Goal: Task Accomplishment & Management: Use online tool/utility

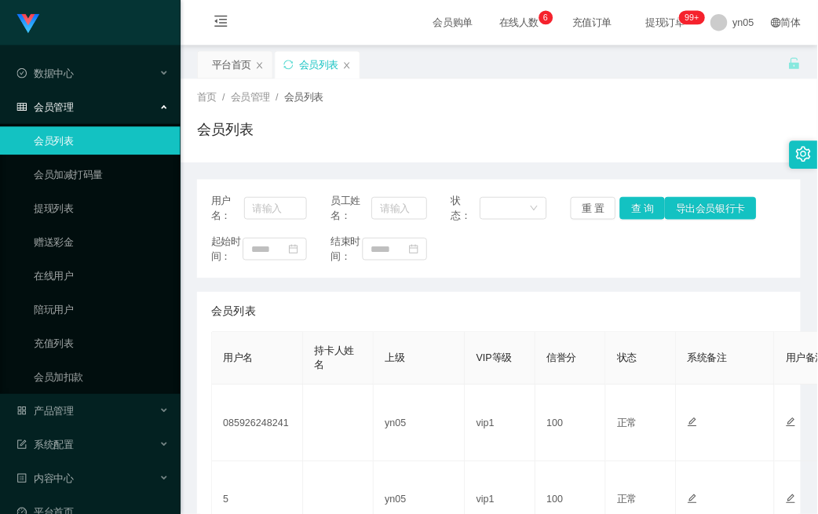
scroll to position [165, 0]
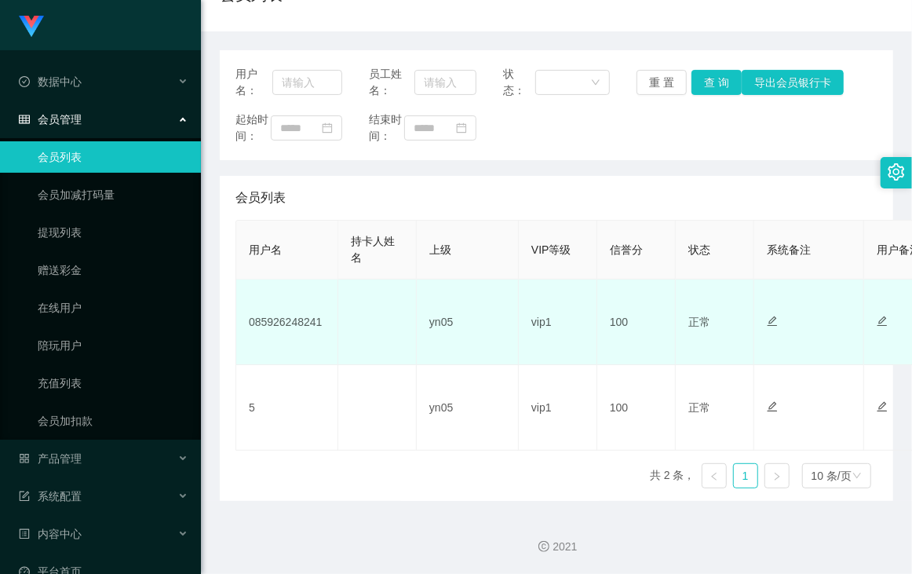
click at [280, 319] on td "085926248241" at bounding box center [287, 323] width 102 height 86
copy td "085926248241"
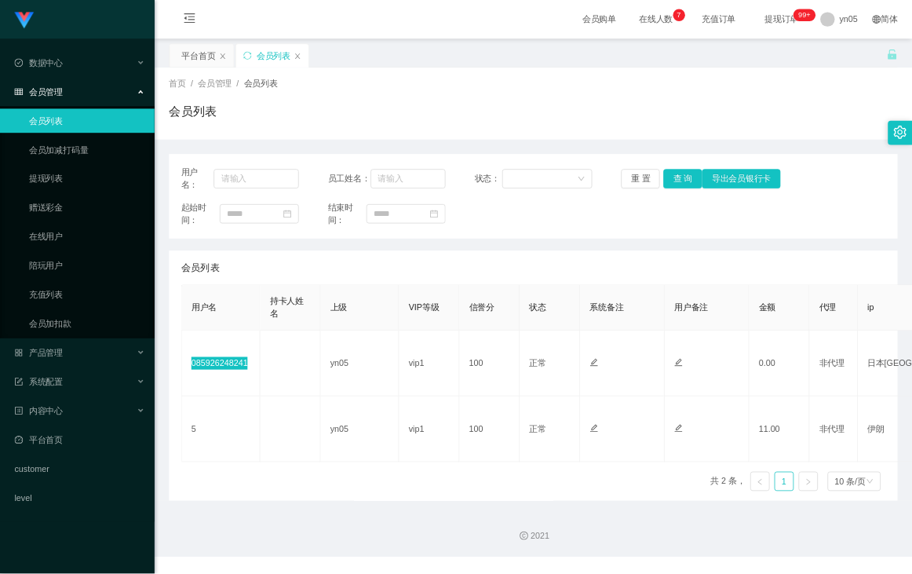
scroll to position [0, 0]
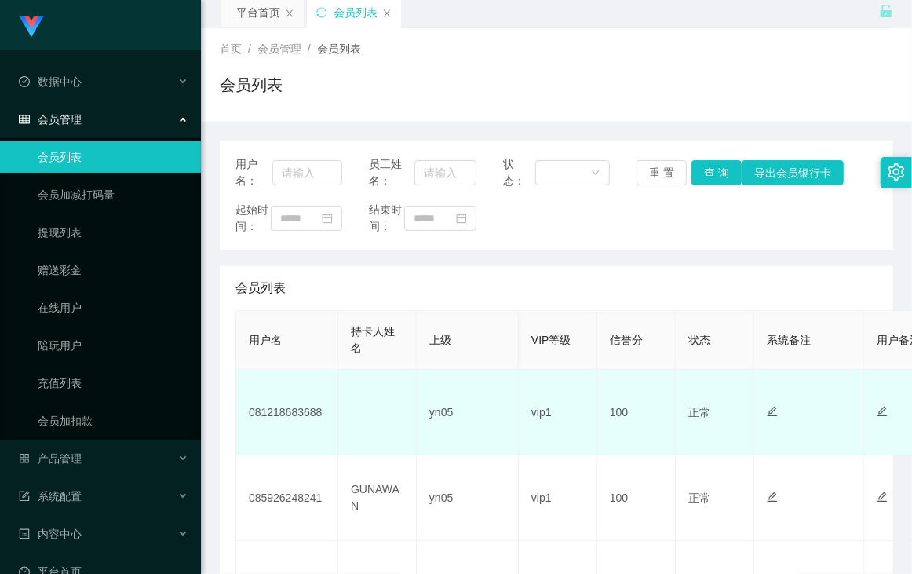
scroll to position [120, 0]
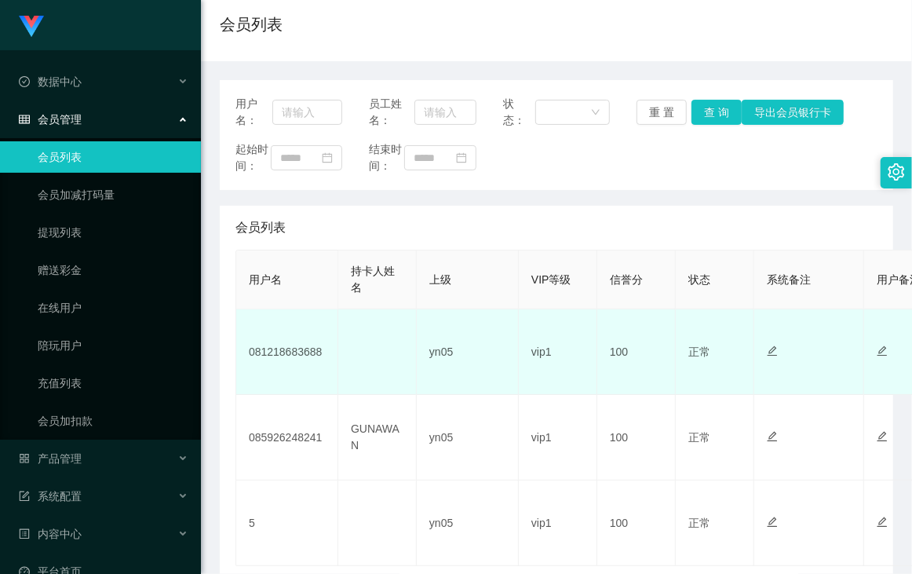
click at [291, 368] on td "081218683688" at bounding box center [287, 352] width 102 height 86
copy td "081218683688"
click at [306, 369] on td "081218683688" at bounding box center [287, 352] width 102 height 86
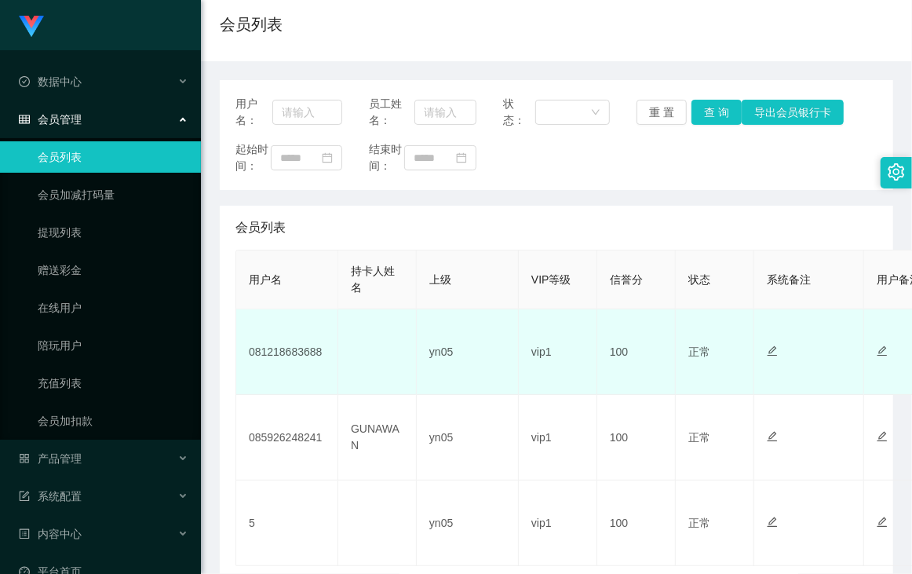
click at [305, 371] on td "081218683688" at bounding box center [287, 352] width 102 height 86
copy td "081218683688"
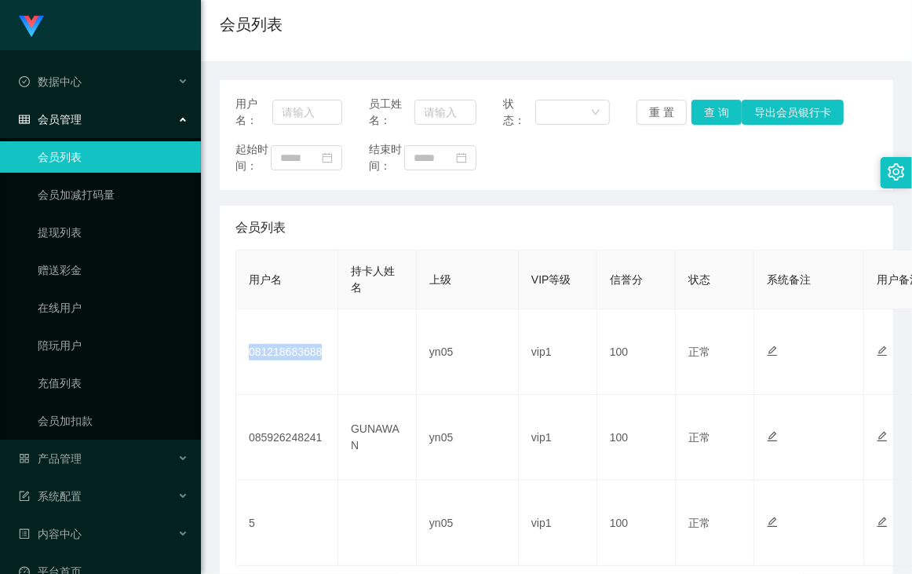
drag, startPoint x: 589, startPoint y: 18, endPoint x: 573, endPoint y: 18, distance: 15.7
click at [589, 18] on div "会员列表" at bounding box center [557, 31] width 674 height 36
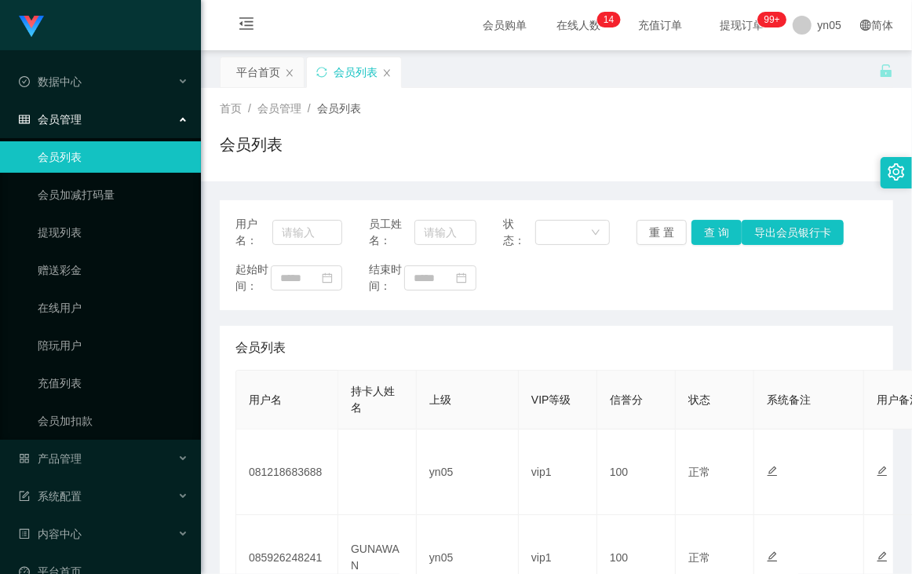
scroll to position [241, 0]
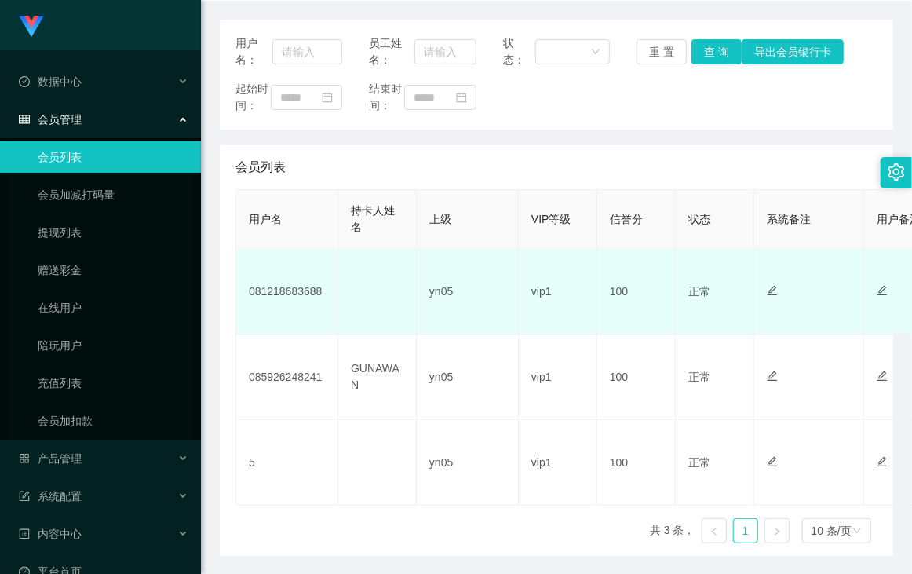
scroll to position [251, 0]
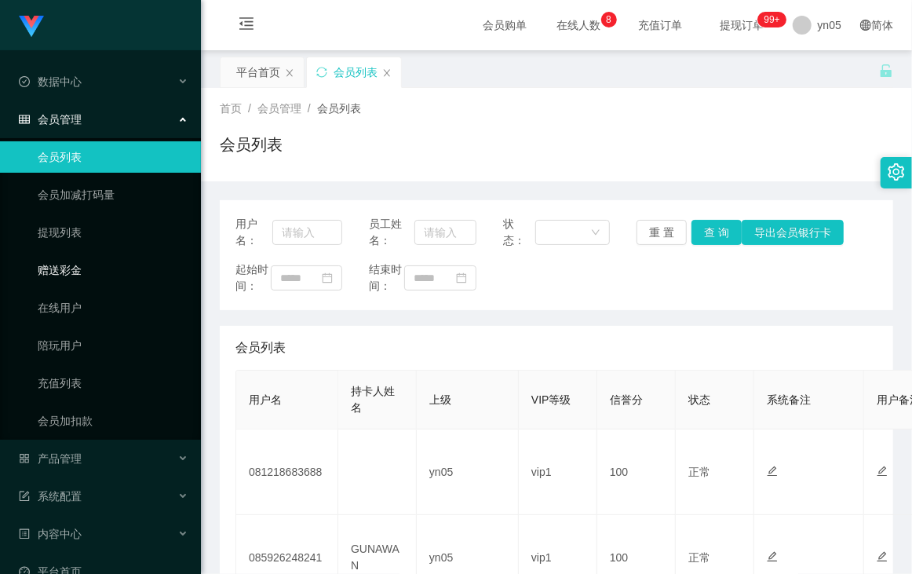
scroll to position [181, 0]
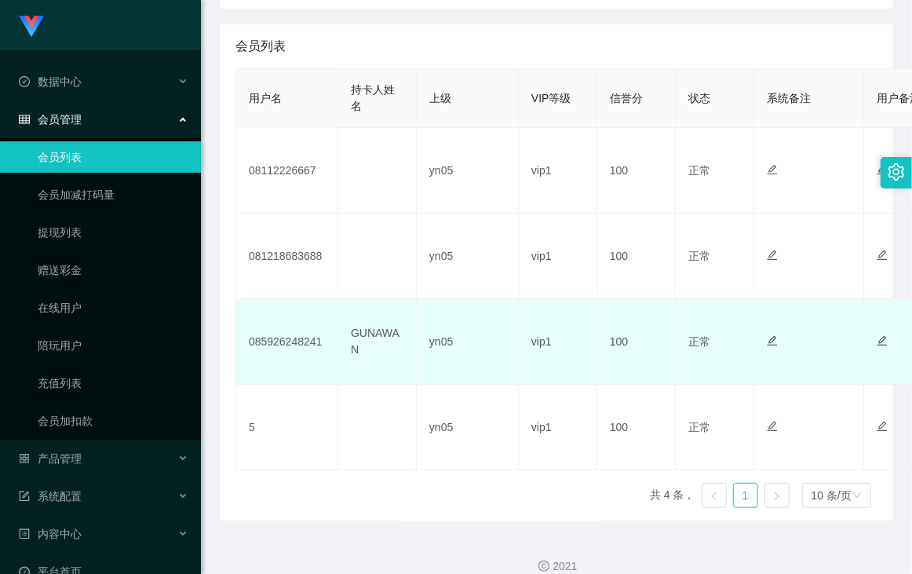
scroll to position [60, 0]
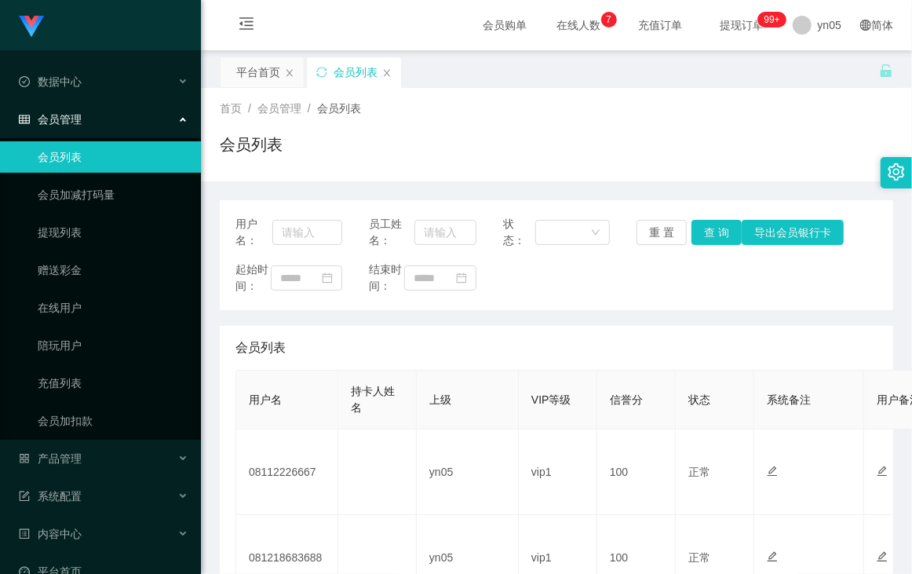
click at [468, 146] on div "会员列表" at bounding box center [557, 151] width 674 height 36
click at [280, 430] on td "Adiastyoga" at bounding box center [287, 473] width 102 height 86
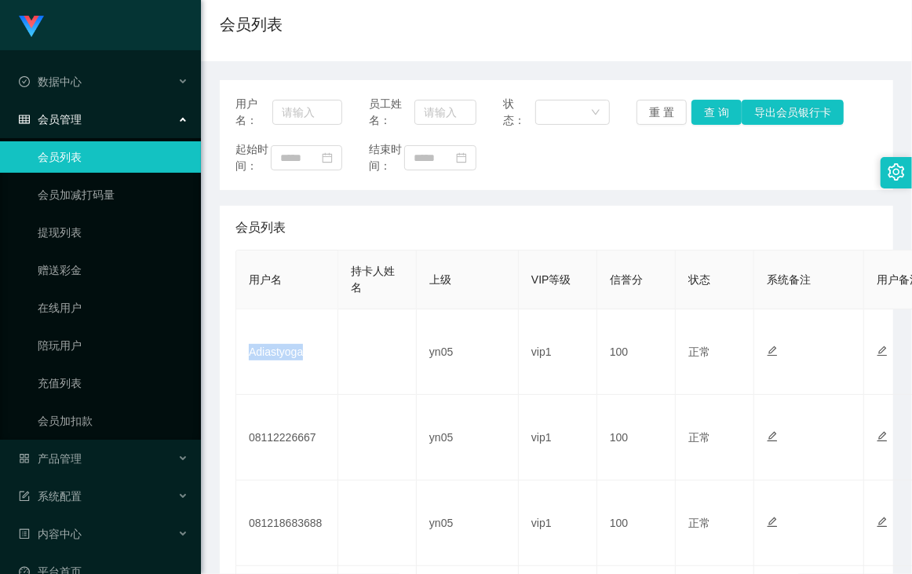
click at [280, 370] on td "Adiastyoga" at bounding box center [287, 352] width 102 height 86
copy td "Adiastyoga"
click at [631, 24] on div "会员列表" at bounding box center [557, 31] width 674 height 36
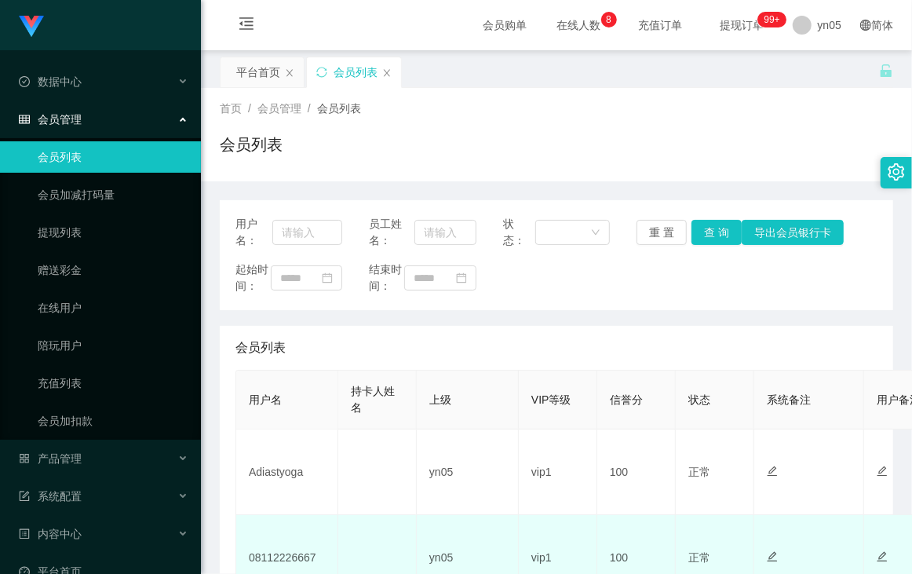
scroll to position [120, 0]
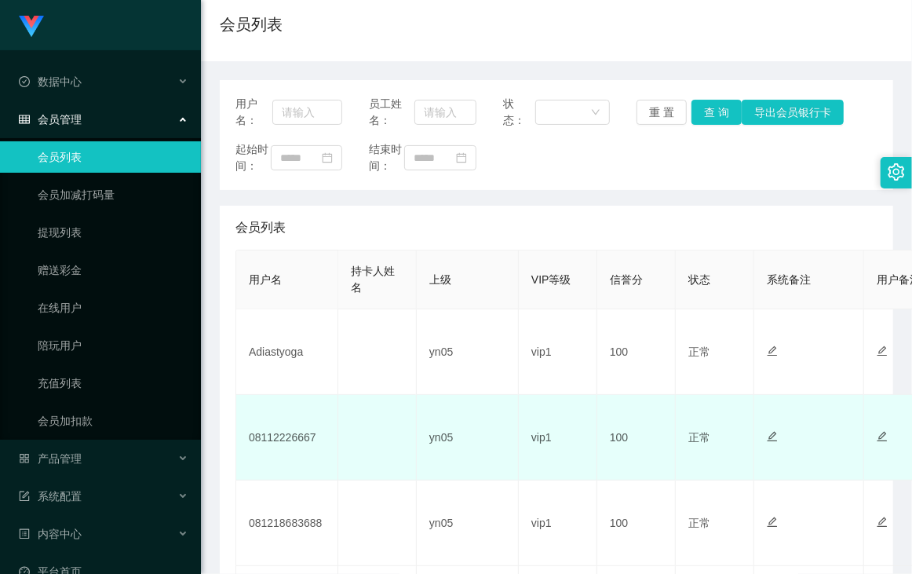
click at [297, 464] on td "08112226667" at bounding box center [287, 438] width 102 height 86
click at [288, 454] on td "08112226667" at bounding box center [287, 438] width 102 height 86
copy td "08112226667"
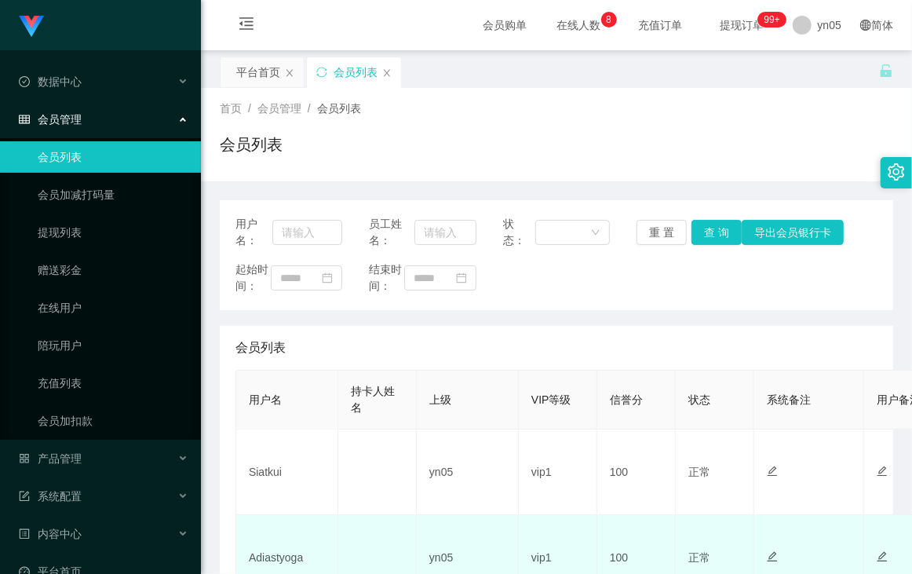
scroll to position [241, 0]
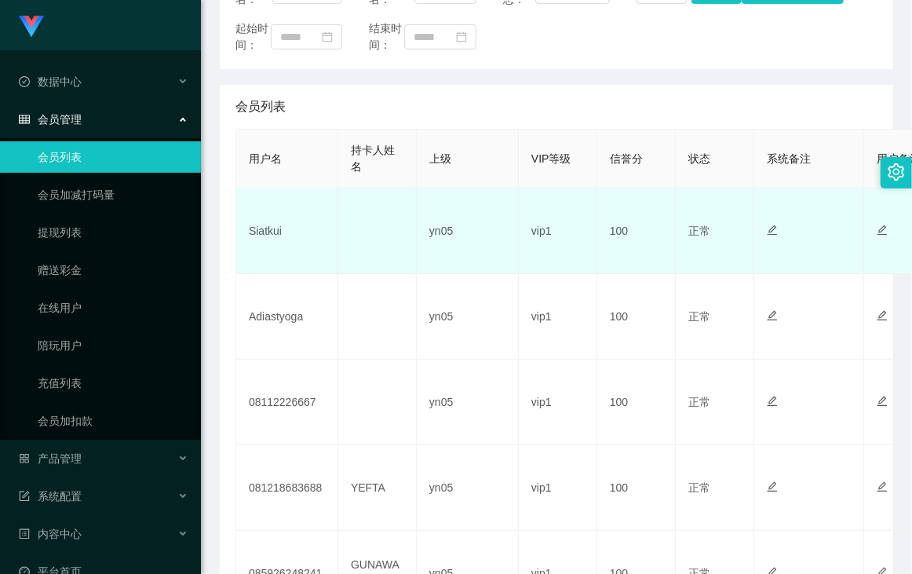
click at [255, 252] on td "Siatkui" at bounding box center [287, 231] width 102 height 86
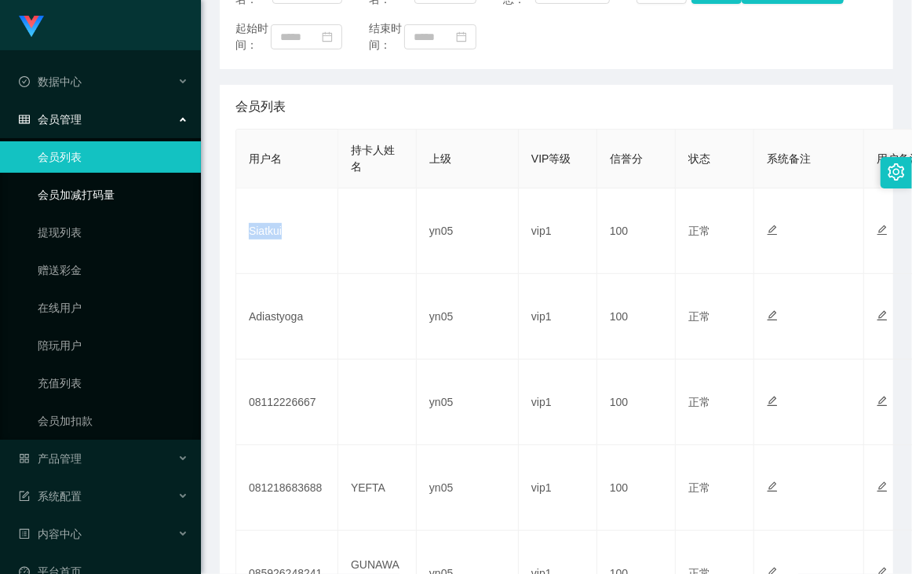
copy td "Siatkui"
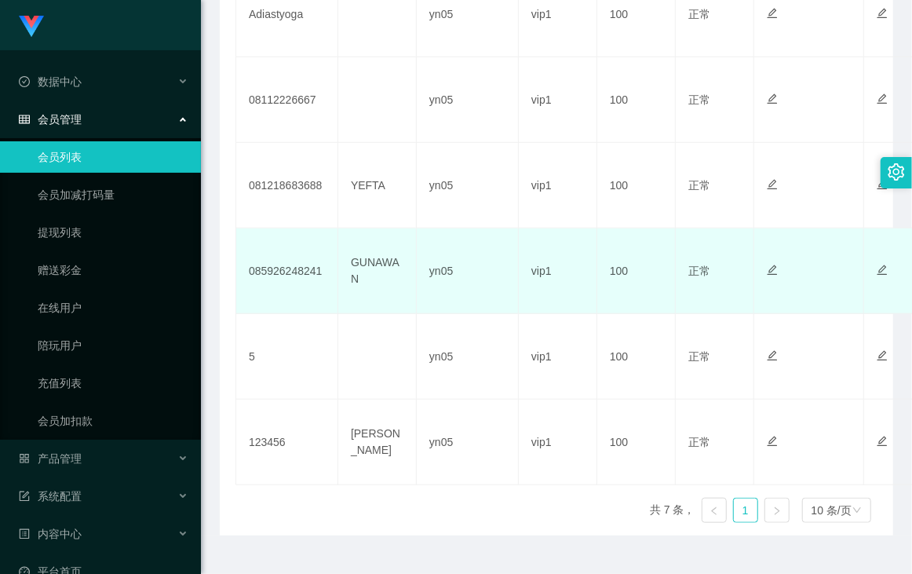
scroll to position [592, 0]
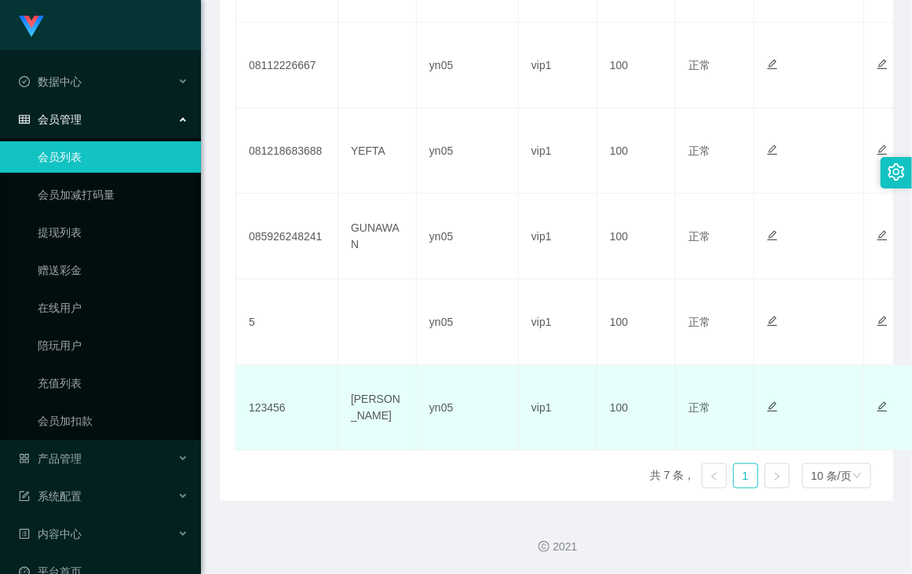
click at [262, 408] on td "123456" at bounding box center [287, 408] width 102 height 86
copy td "123456"
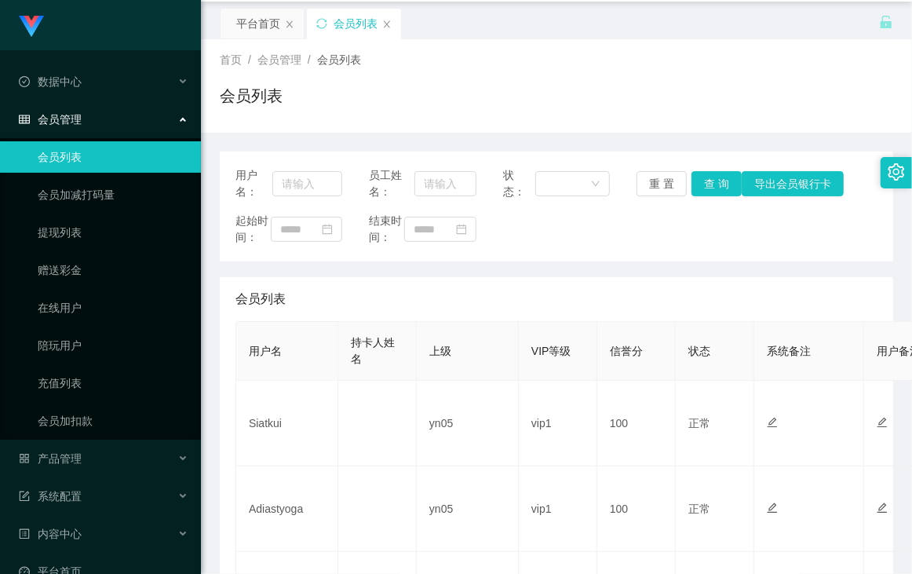
scroll to position [0, 0]
